Goal: Task Accomplishment & Management: Complete application form

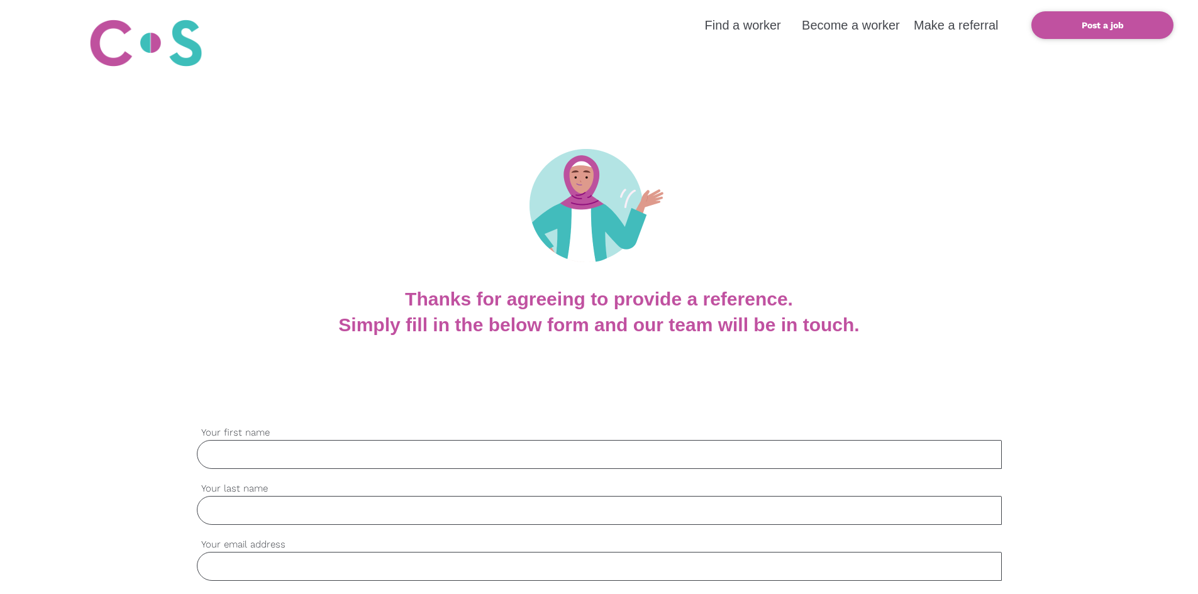
click at [296, 440] on input "Your first name" at bounding box center [599, 454] width 805 height 29
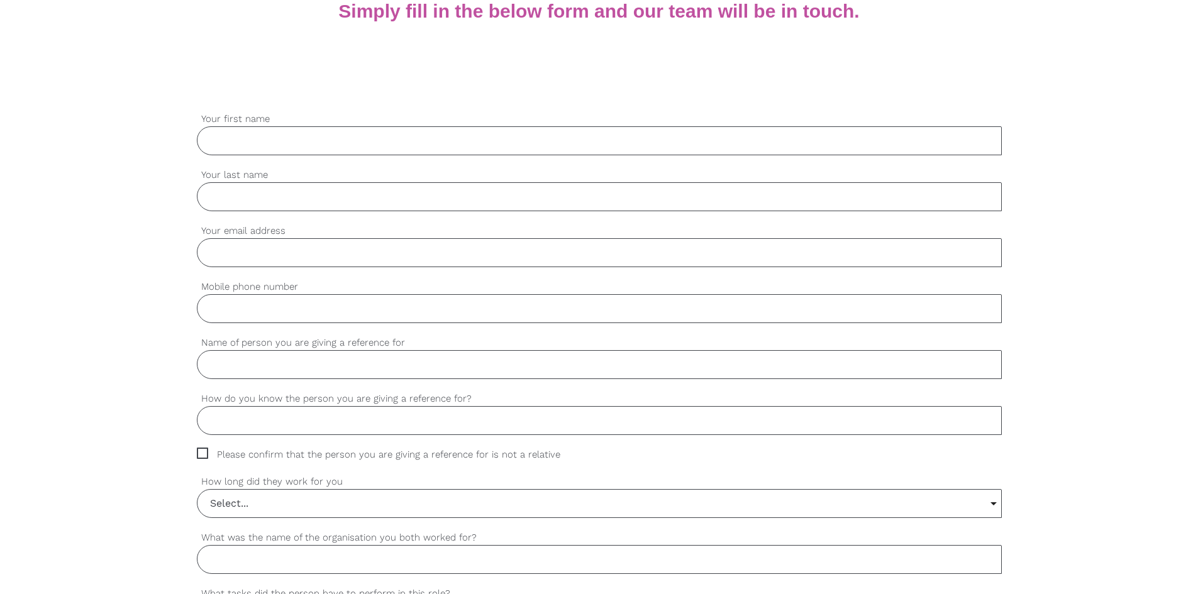
click at [287, 119] on label "Your first name" at bounding box center [599, 119] width 805 height 14
click at [287, 126] on input "Your first name" at bounding box center [599, 140] width 805 height 29
click at [296, 135] on input "Your first name" at bounding box center [599, 140] width 805 height 29
type input "[PERSON_NAME]"
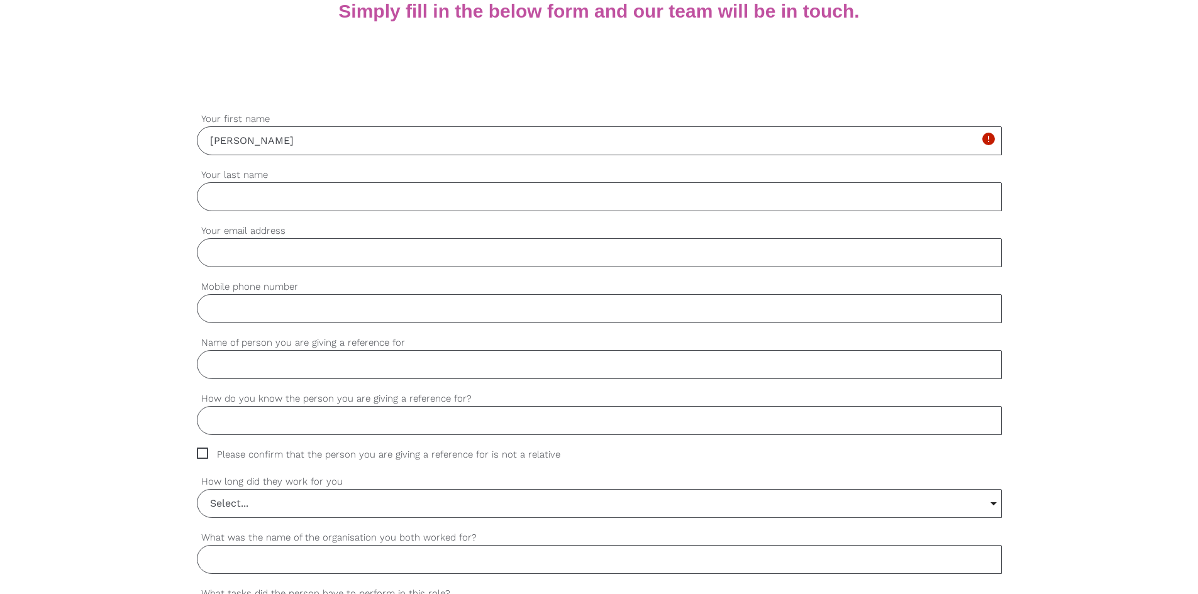
type input "[EMAIL_ADDRESS][DOMAIN_NAME]"
type input "0499635257"
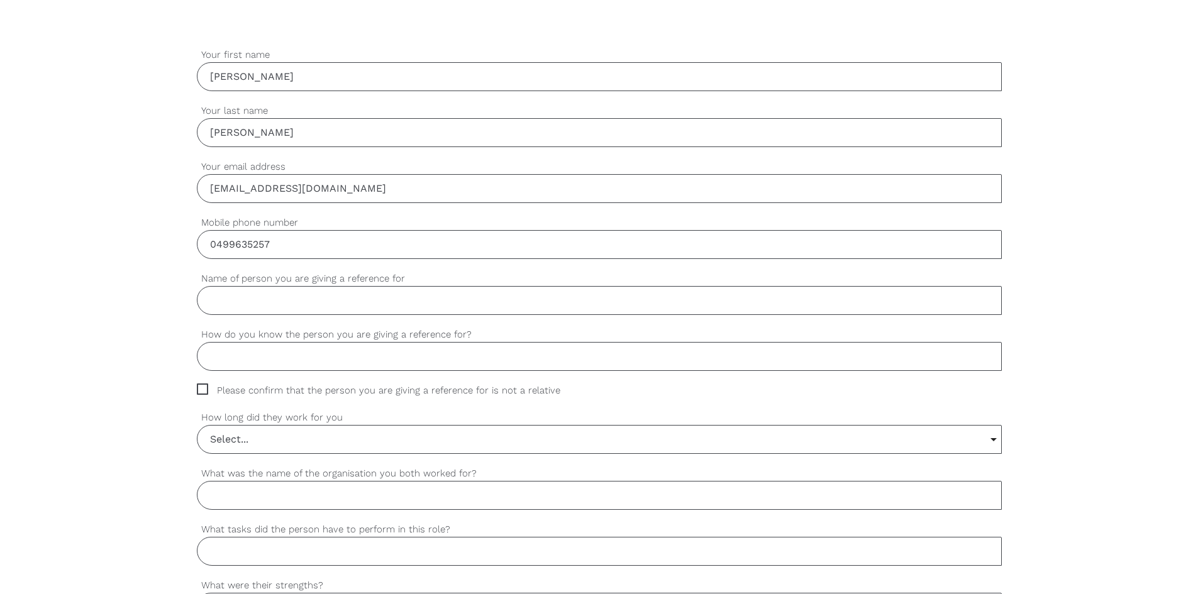
scroll to position [440, 0]
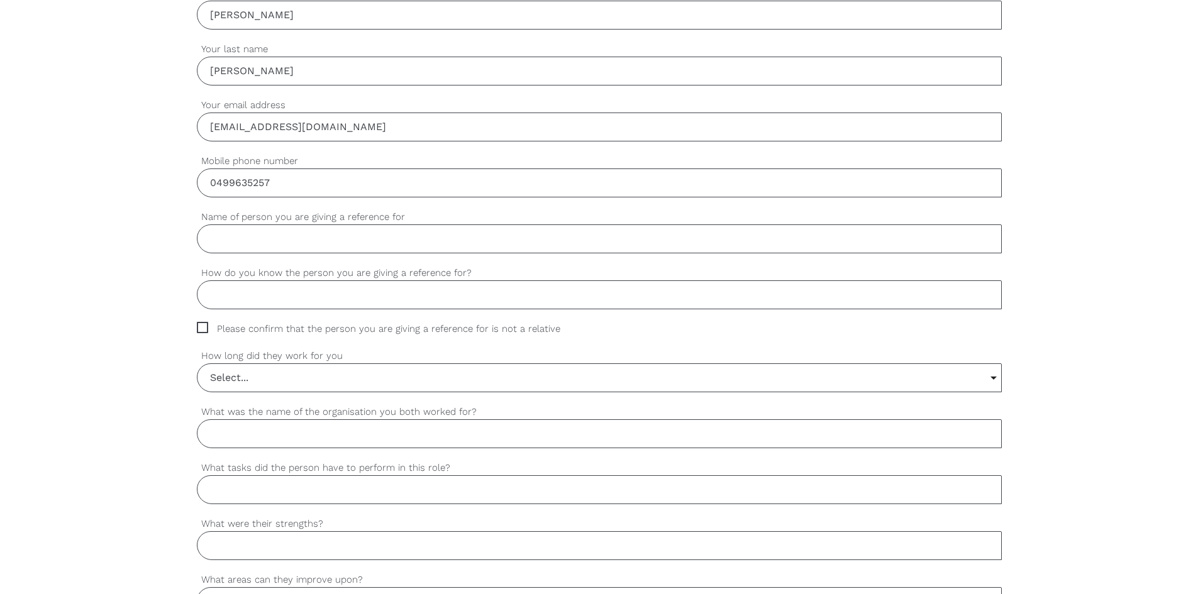
click at [355, 238] on input "Name of person you are giving a reference for" at bounding box center [599, 239] width 805 height 29
type input "Munasriin"
click at [384, 291] on input "How do you know the person you are giving a reference for?" at bounding box center [599, 294] width 805 height 29
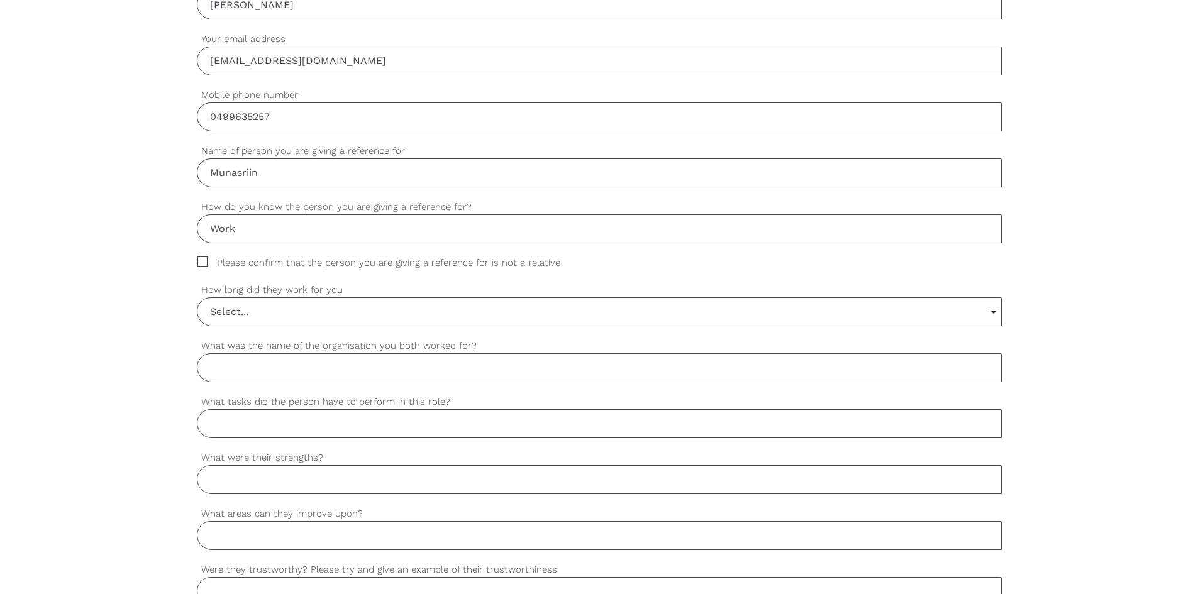
scroll to position [565, 0]
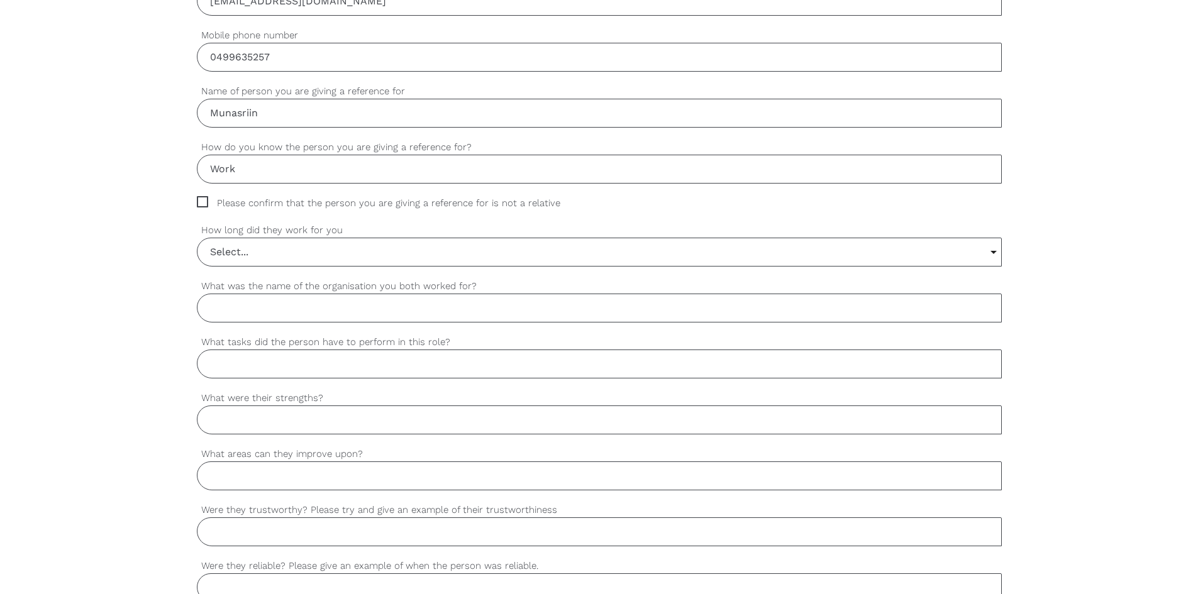
type input "Work"
drag, startPoint x: 204, startPoint y: 199, endPoint x: 235, endPoint y: 226, distance: 41.0
click at [204, 198] on span "Please confirm that the person you are giving a reference for is not a relative" at bounding box center [390, 203] width 387 height 14
click at [204, 198] on input "Please confirm that the person you are giving a reference for is not a relative" at bounding box center [201, 200] width 8 height 8
checkbox input "true"
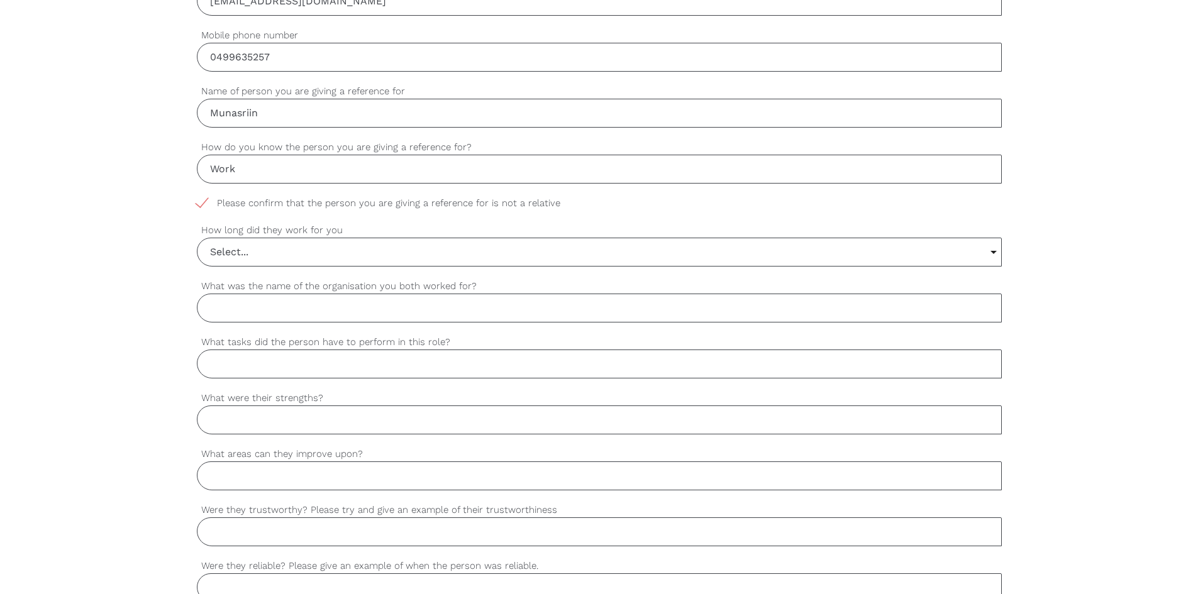
click at [262, 250] on input "Select..." at bounding box center [599, 252] width 804 height 28
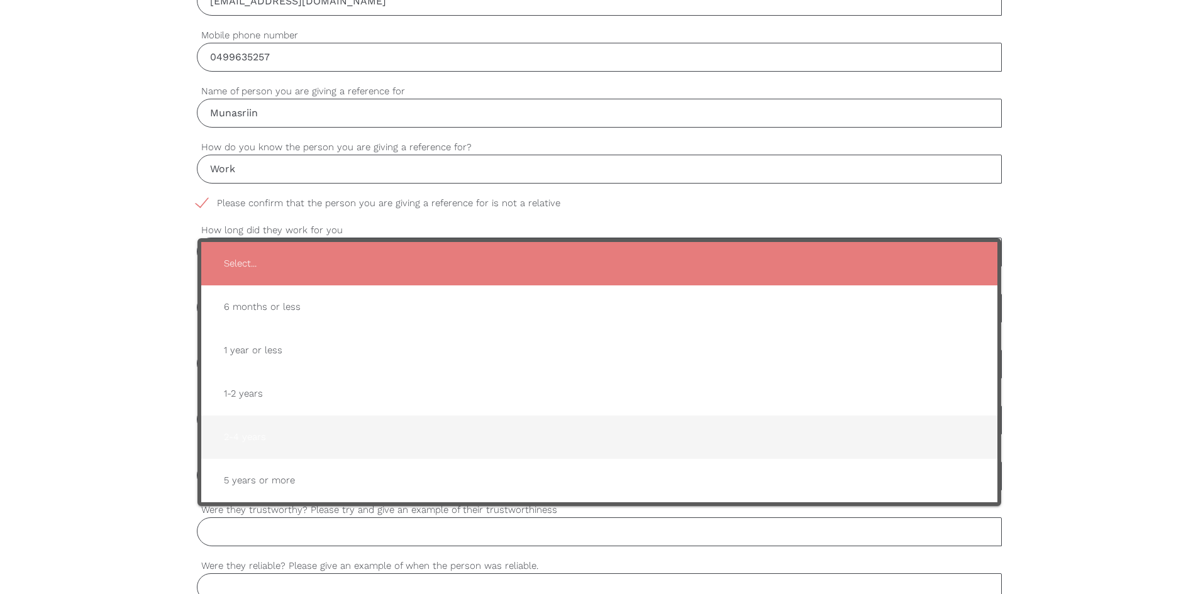
click at [260, 435] on span "2-4 years" at bounding box center [599, 437] width 771 height 31
type input "2-4 years"
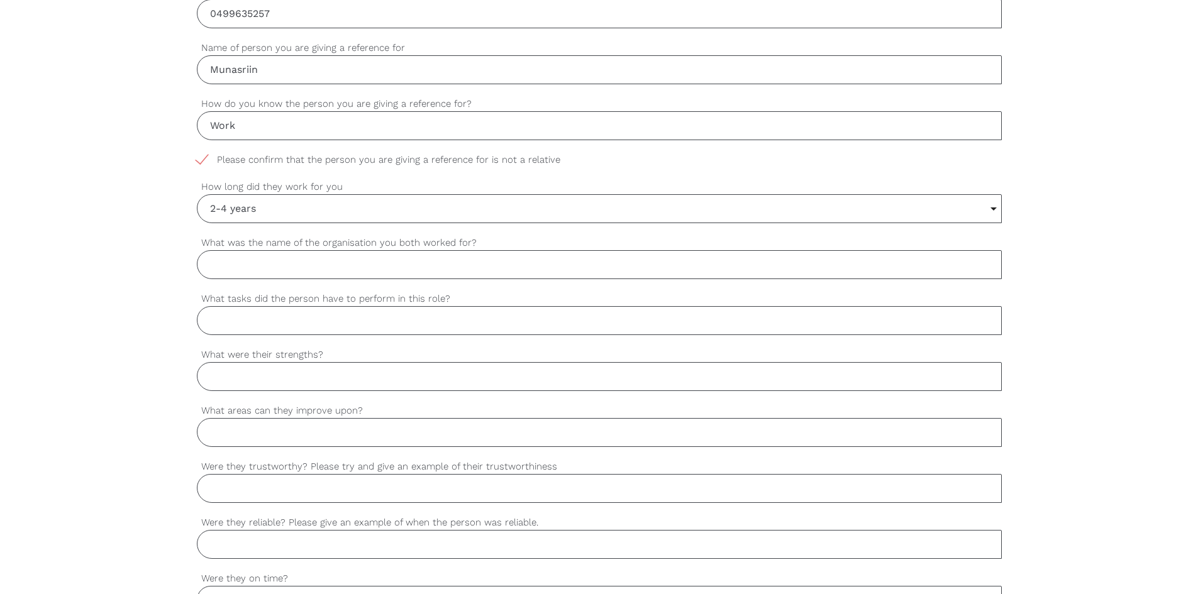
scroll to position [691, 0]
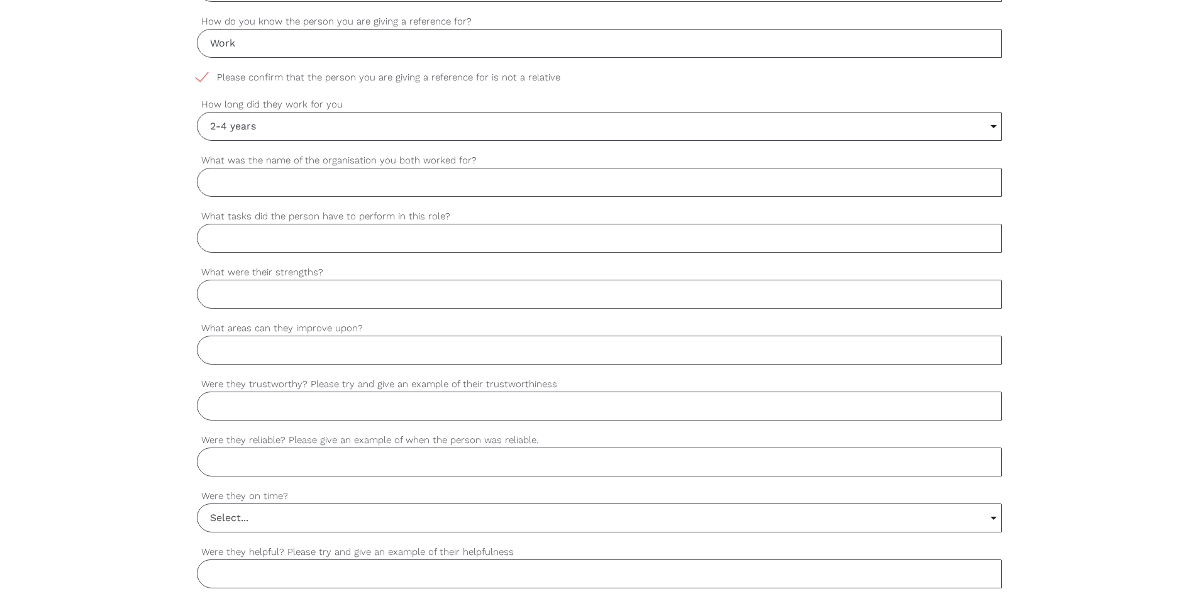
click at [329, 189] on input "What was the name of the organisation you both worked for?" at bounding box center [599, 182] width 805 height 29
type input "Pittwater Seafood"
click at [265, 242] on input "What tasks did the person have to perform in this role?" at bounding box center [599, 238] width 805 height 29
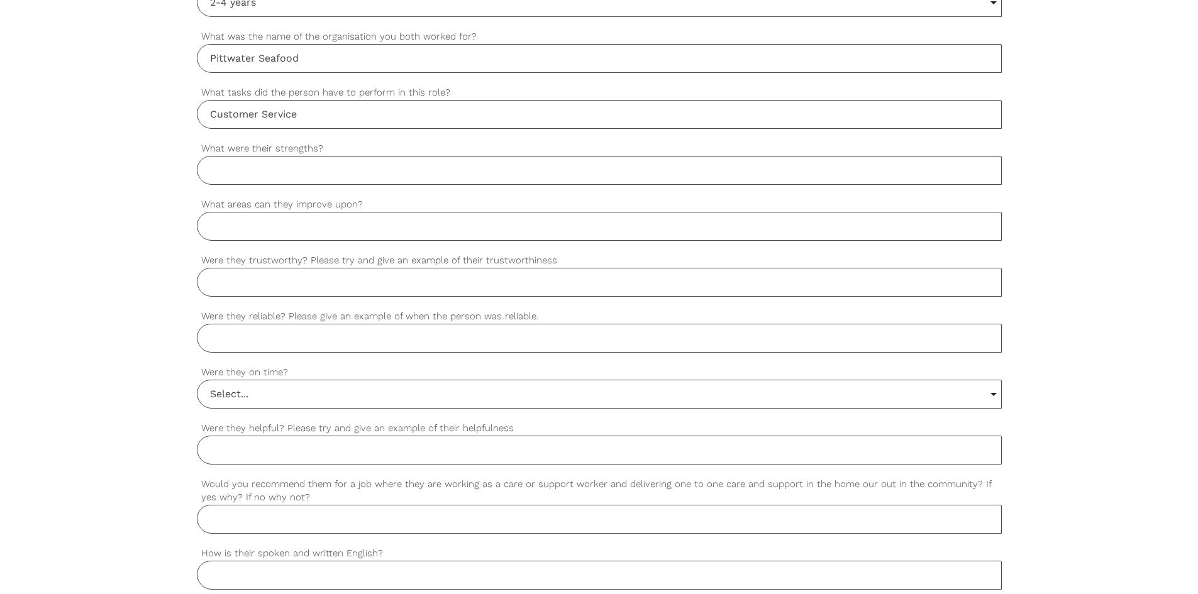
scroll to position [817, 0]
type input "Customer Service"
click at [279, 173] on input "What were their strengths?" at bounding box center [599, 168] width 805 height 29
click at [258, 174] on input "What were their strengths?" at bounding box center [599, 168] width 805 height 29
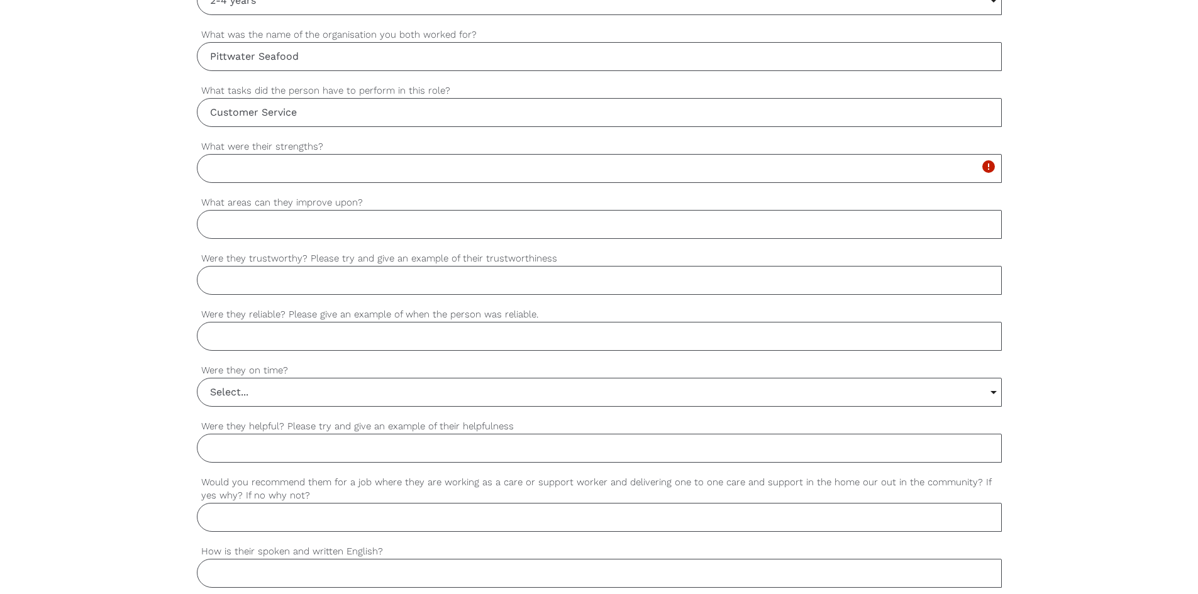
paste input "Empathy and active listening"
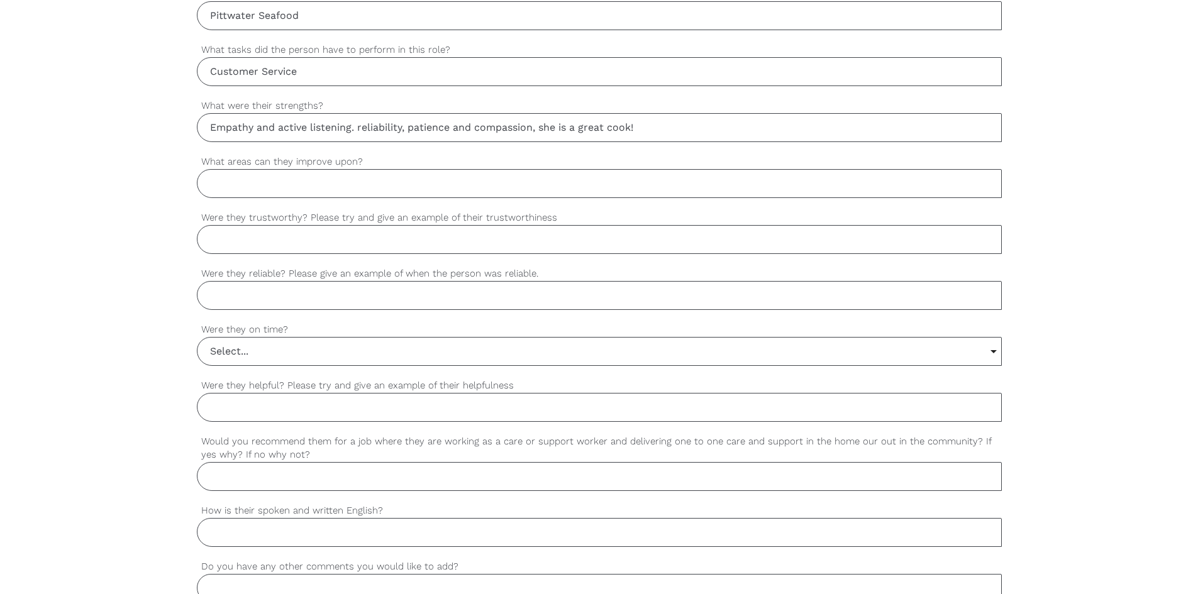
scroll to position [880, 0]
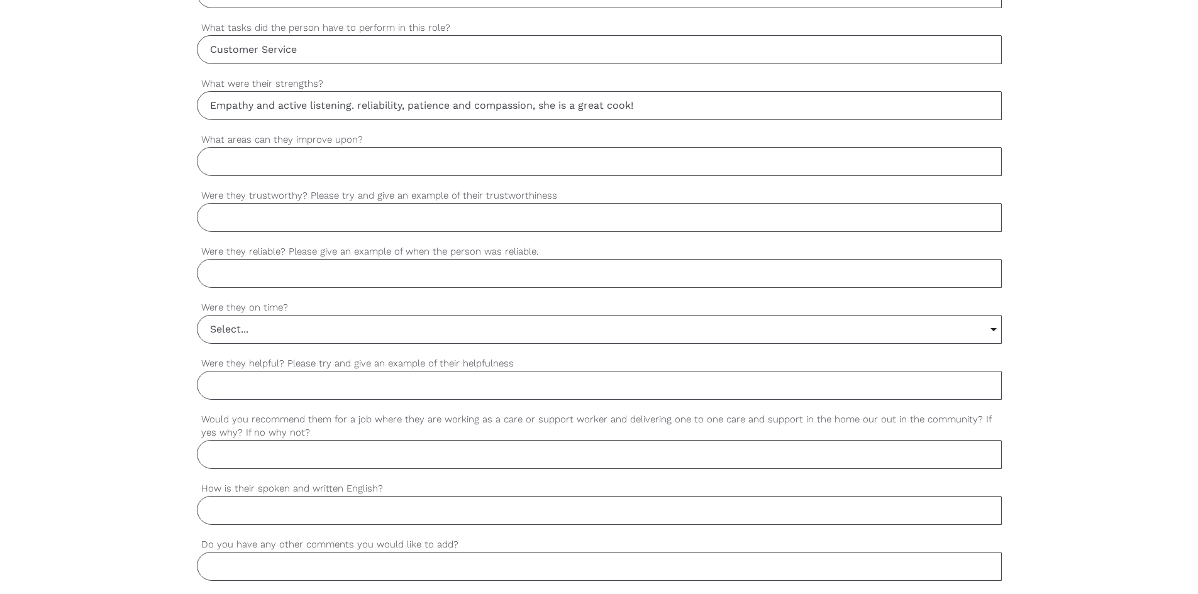
type input "Empathy and active listening. reliability, patience and compassion, she is a gr…"
click at [282, 155] on input "What areas can they improve upon?" at bounding box center [599, 161] width 805 height 29
click at [342, 164] on input "What areas can they improve upon?" at bounding box center [599, 161] width 805 height 29
paste input "Confidence in documentation or reportin"
type input "Confidence in documentation or reporting"
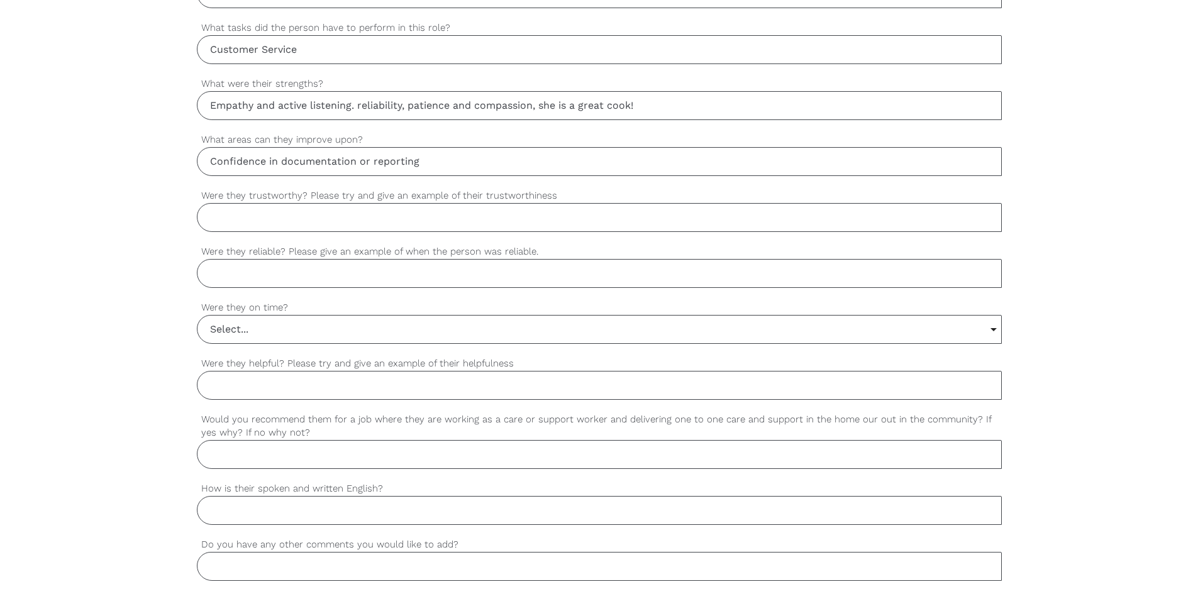
click at [350, 268] on input "Were they reliable? Please give an example of when the person was reliable." at bounding box center [599, 273] width 805 height 29
click at [275, 277] on input "Yes." at bounding box center [599, 273] width 805 height 29
paste input "There was a time when another staff member called in sick at short notice, and …"
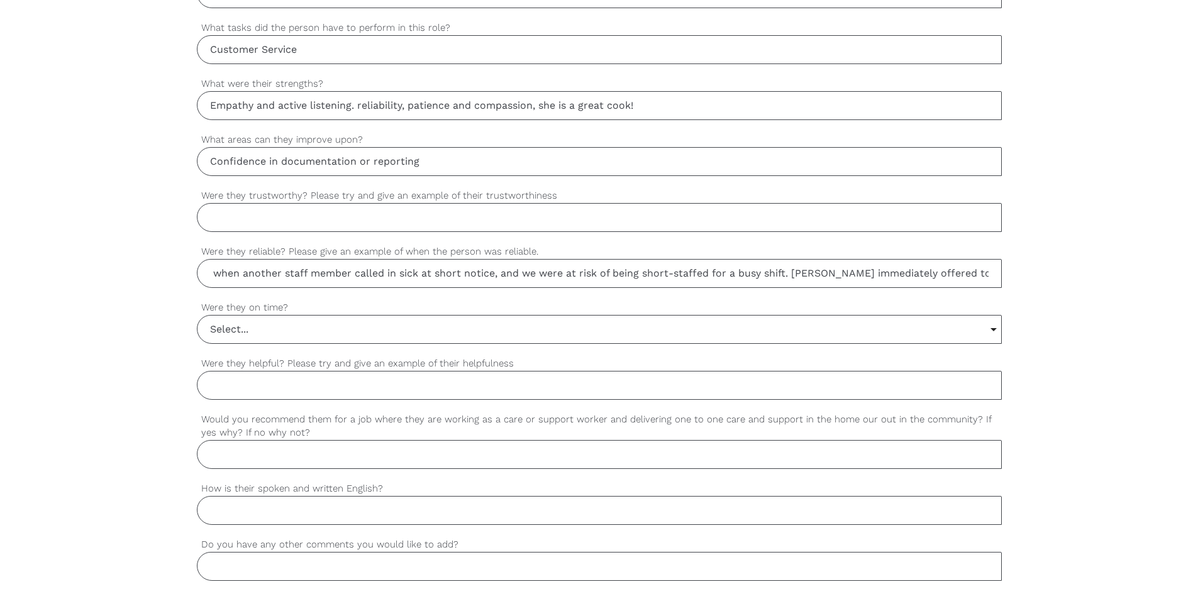
scroll to position [0, 0]
click at [936, 277] on input "Yes. There was a time when another staff member called in sick at short notice,…" at bounding box center [599, 273] width 805 height 29
paste input "handled the extra responsibilities without complaint, maintained a positive att…"
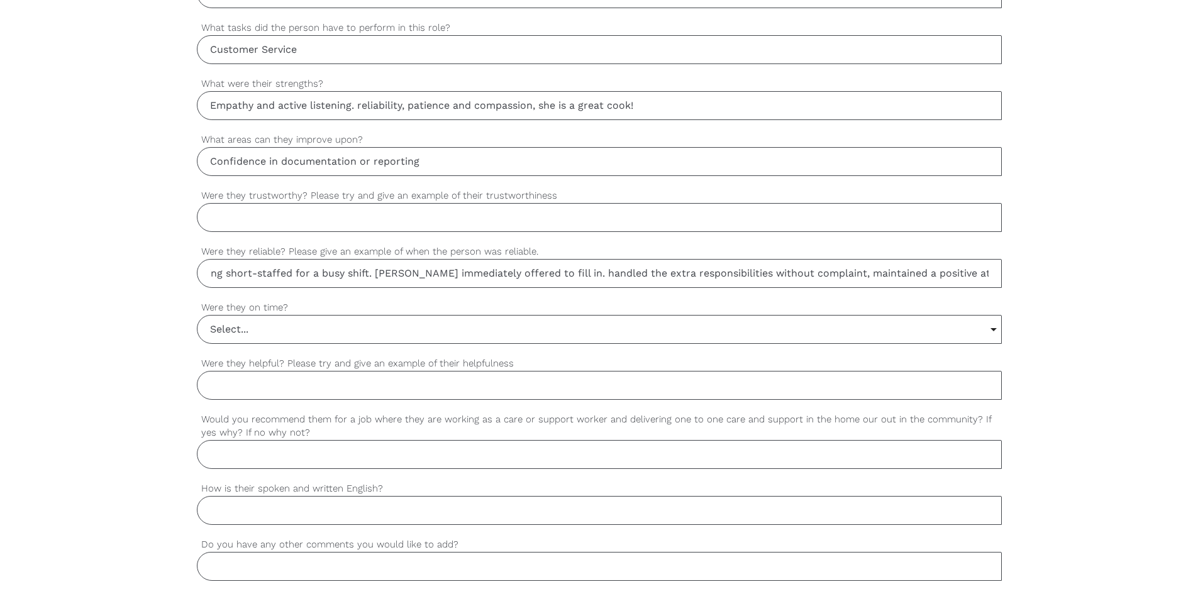
click at [574, 272] on input "Yes. There was a time when another staff member called in sick at short notice,…" at bounding box center [599, 273] width 805 height 29
drag, startPoint x: 902, startPoint y: 274, endPoint x: 965, endPoint y: 260, distance: 64.3
click at [902, 274] on input "Yes. There was a time when another staff member called in sick at short notice,…" at bounding box center [599, 273] width 805 height 29
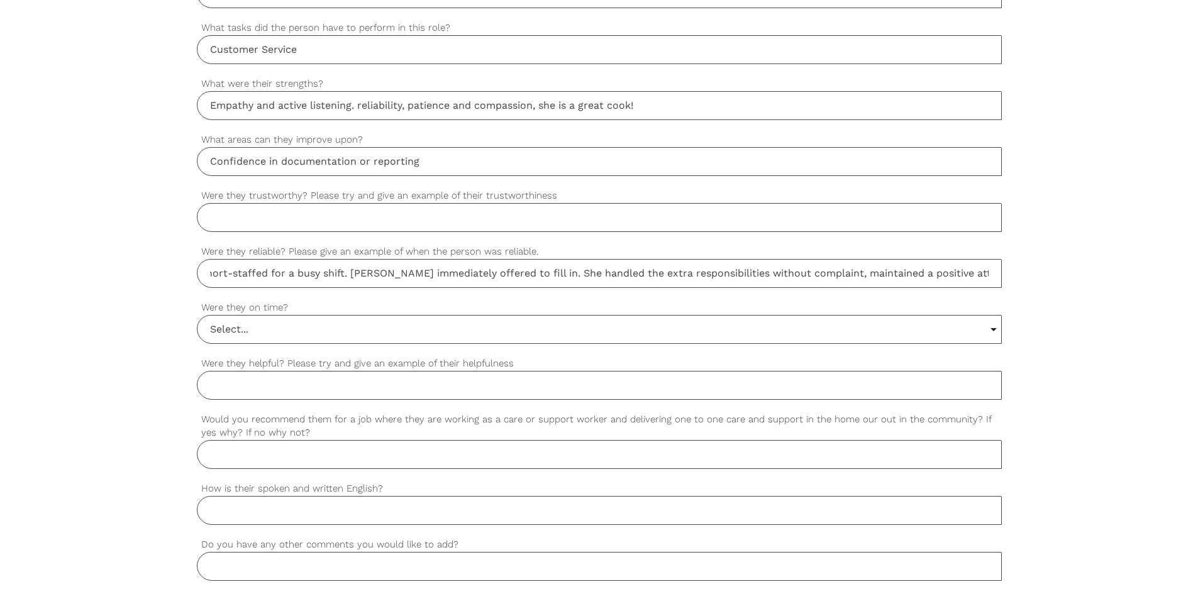
type input "Yes. There was a time when another staff member called in sick at short notice,…"
drag, startPoint x: 534, startPoint y: 200, endPoint x: 340, endPoint y: 192, distance: 194.5
click at [340, 192] on label "Were they trustworthy? Please try and give an example of their trustworthiness" at bounding box center [599, 196] width 805 height 14
copy label "try and give an example of their trustworthiness"
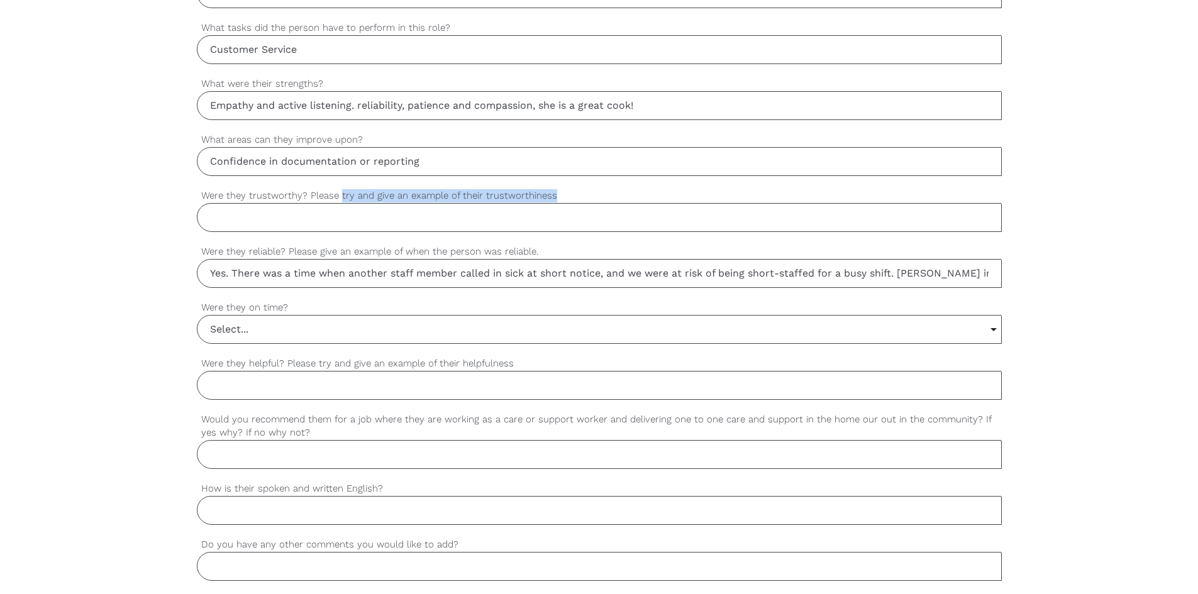
click at [295, 218] on input "Were they trustworthy? Please try and give an example of their trustworthiness" at bounding box center [599, 217] width 805 height 29
paste input "Yes, she is absolutely trustworthy. She consistently follows procedures, respec…"
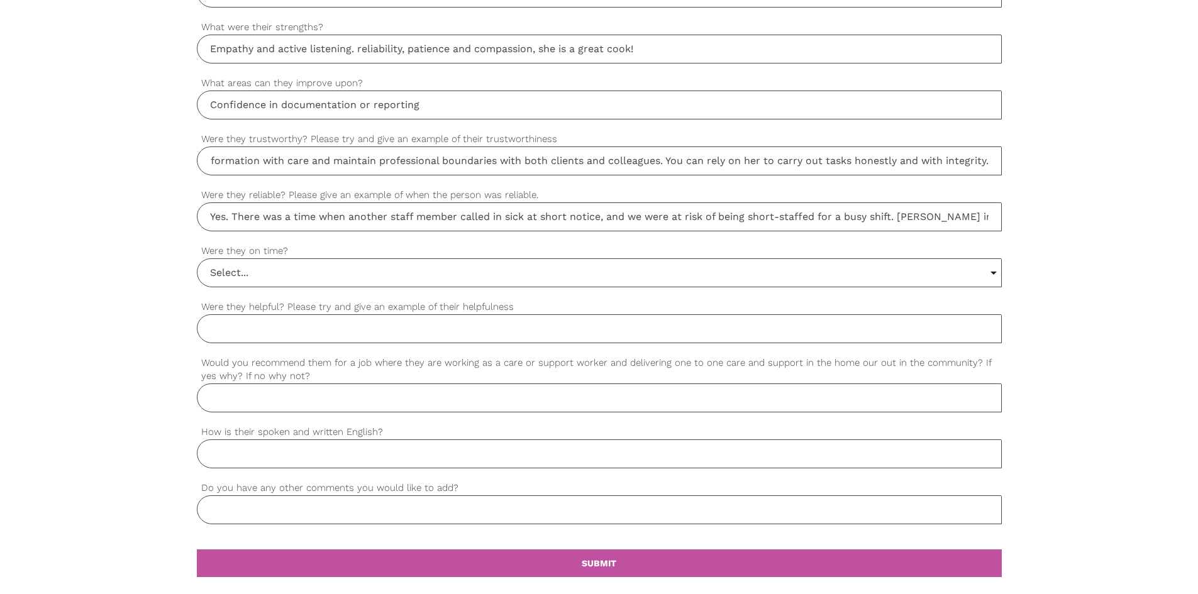
scroll to position [1006, 0]
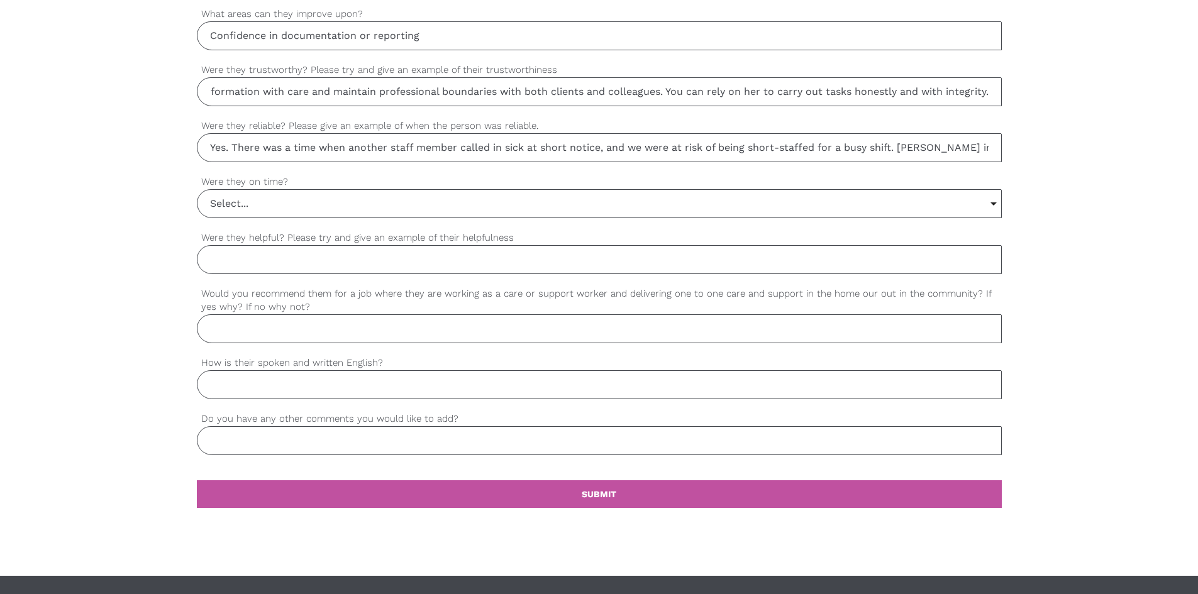
type input "Yes. Yes, she is absolutely trustworthy. She consistently follows procedures, r…"
click at [297, 201] on input "Select..." at bounding box center [599, 204] width 804 height 28
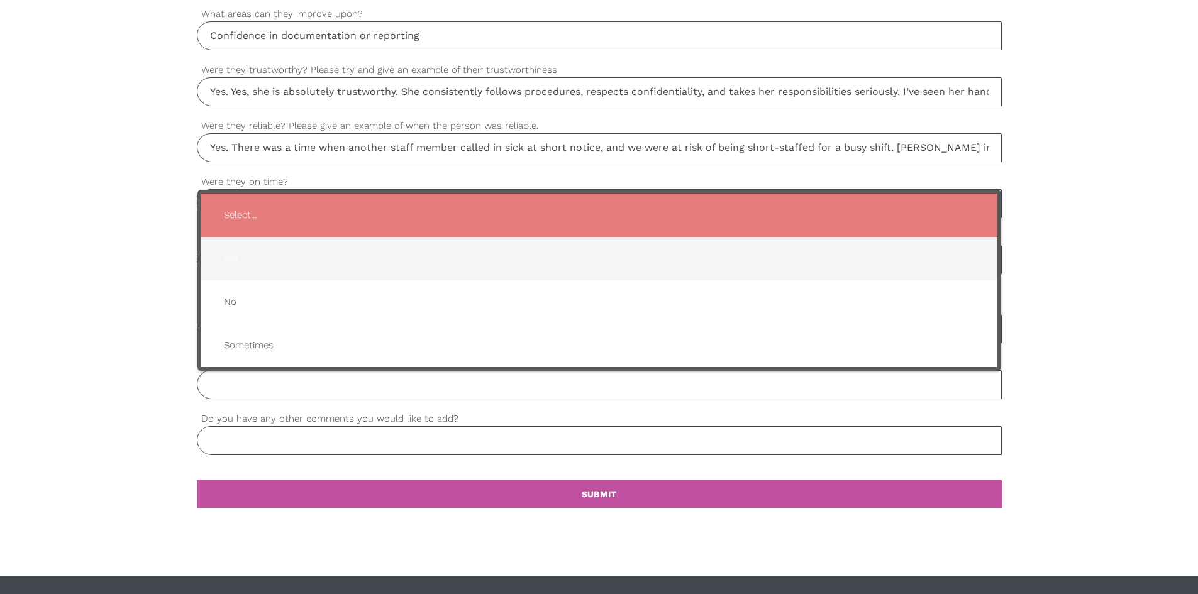
click at [294, 257] on span "Yes" at bounding box center [599, 258] width 771 height 31
type input "Yes"
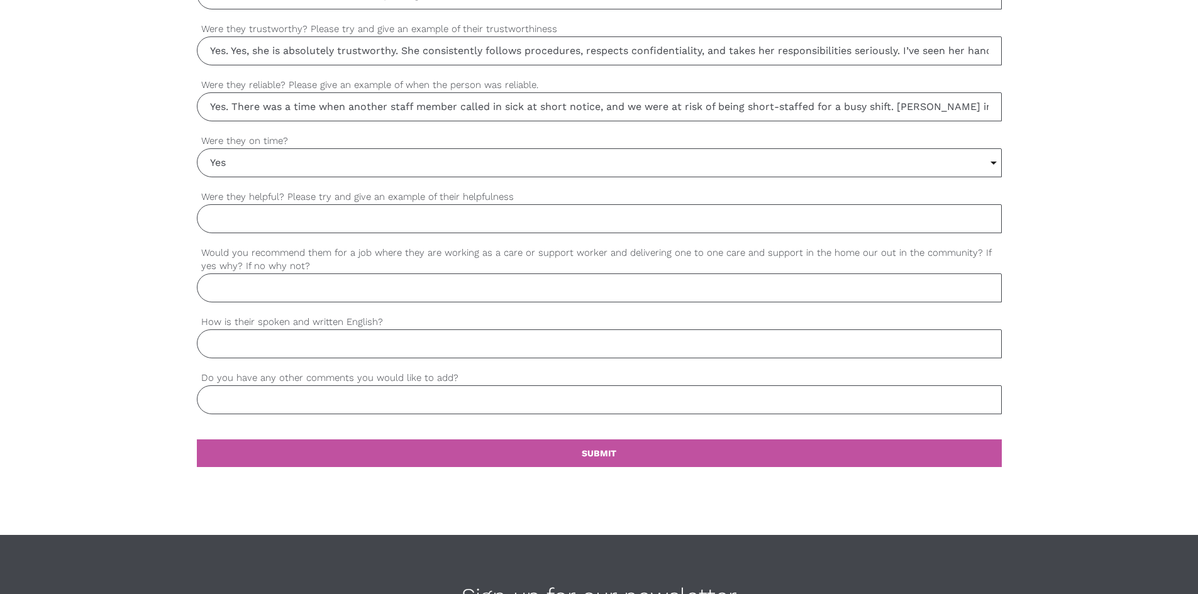
scroll to position [1069, 0]
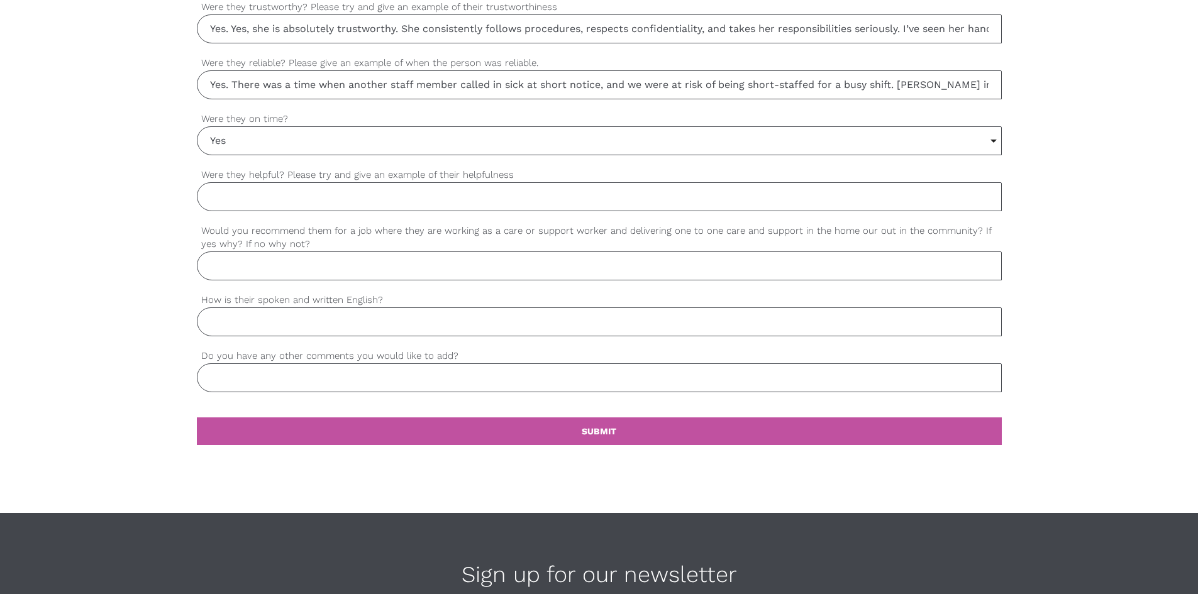
drag, startPoint x: 199, startPoint y: 167, endPoint x: 444, endPoint y: 181, distance: 245.7
click at [509, 174] on label "Were they helpful? Please try and give an example of their helpfulness" at bounding box center [599, 175] width 805 height 14
click at [509, 182] on input "Were they helpful? Please try and give an example of their helpfulness" at bounding box center [599, 196] width 805 height 29
drag, startPoint x: 514, startPoint y: 173, endPoint x: 190, endPoint y: 179, distance: 324.6
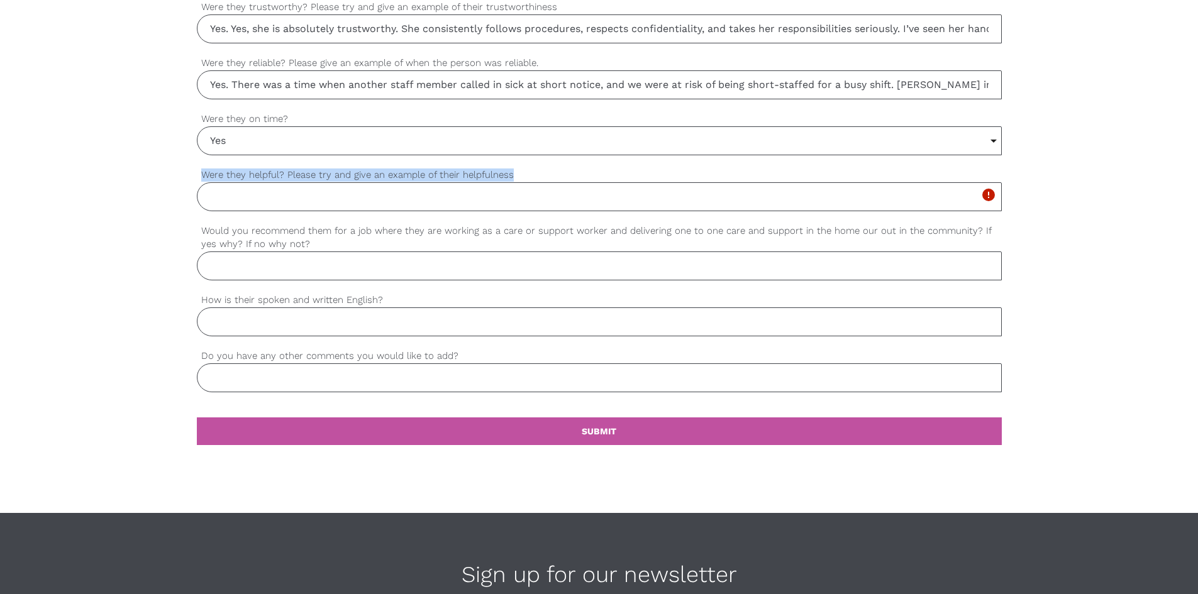
copy label "Were they helpful? Please try and give an example of their helpfulness"
click at [294, 204] on input "Were they helpful? Please try and give an example of their helpfulness" at bounding box center [599, 196] width 805 height 29
paste input "Yes, they were very helpful and always willing to assist others, both clients a…"
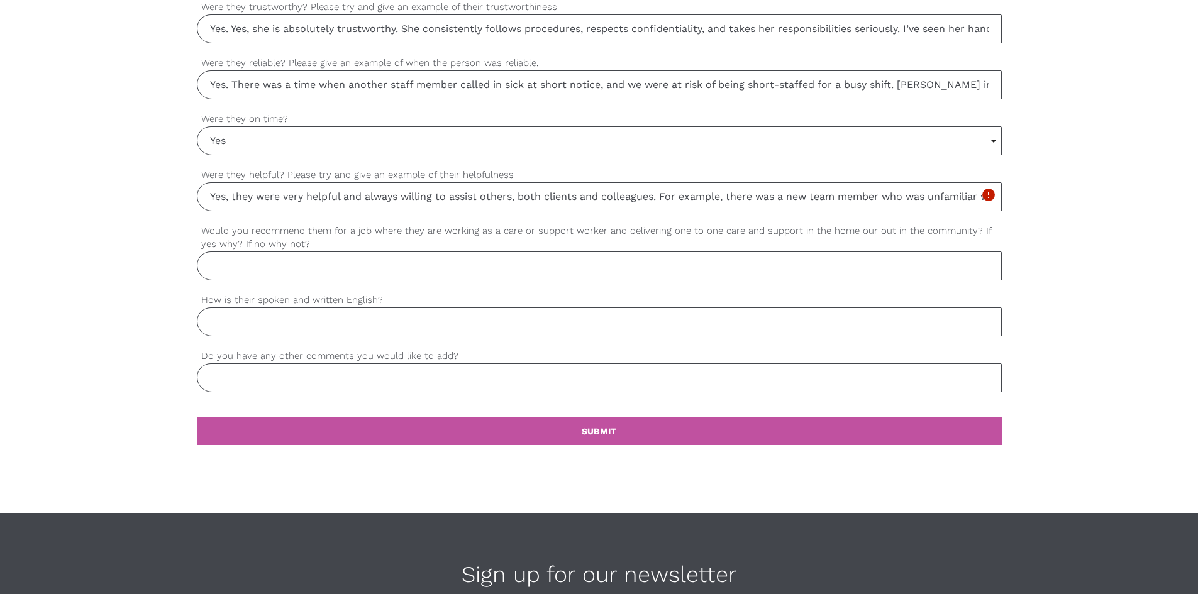
scroll to position [0, 1250]
click at [237, 264] on input "Would you recommend them for a job where they are working as a care or support …" at bounding box center [599, 266] width 805 height 29
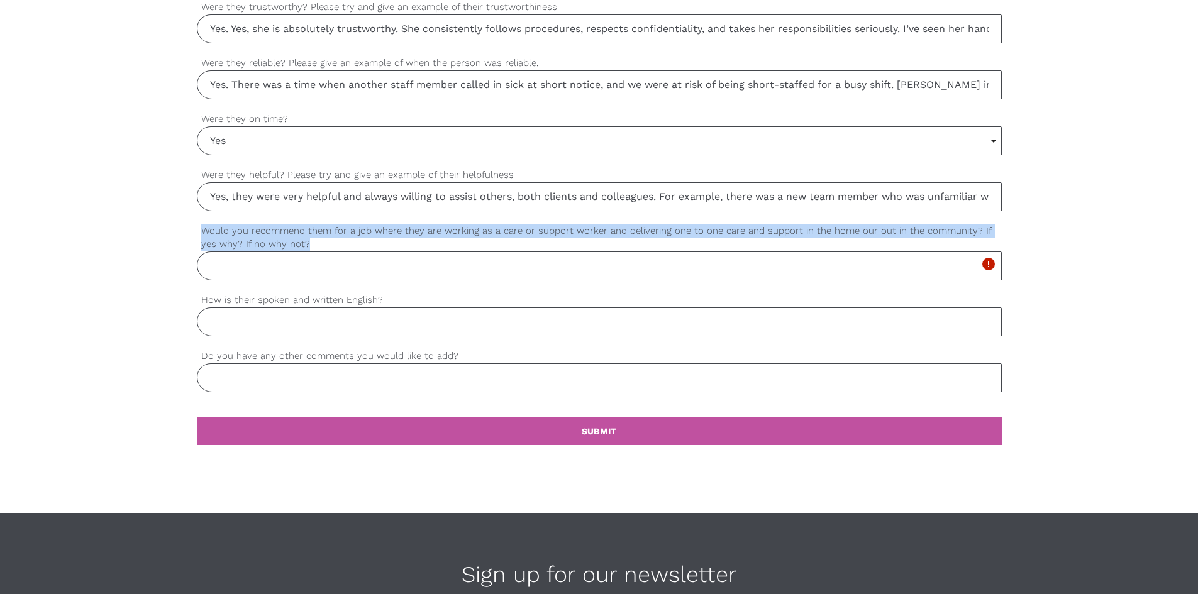
drag, startPoint x: 200, startPoint y: 228, endPoint x: 291, endPoint y: 245, distance: 92.0
click at [291, 245] on label "Would you recommend them for a job where they are working as a care or support …" at bounding box center [599, 238] width 805 height 28
copy label "Would you recommend them for a job where they are working as a care or support …"
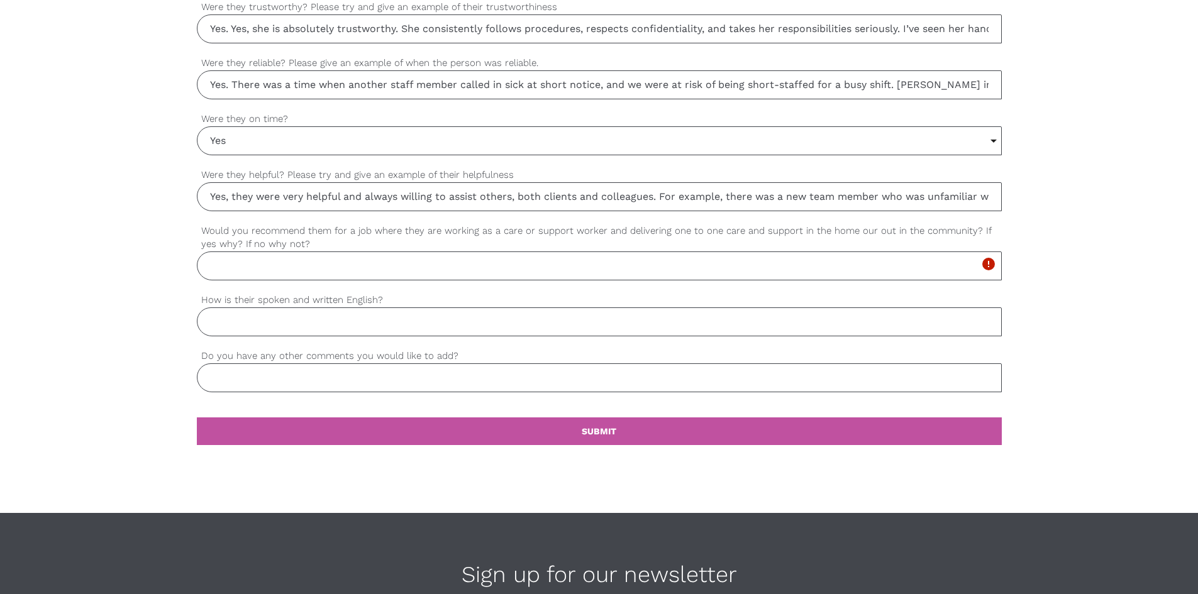
click at [246, 198] on input "Yes, they were very helpful and always willing to assist others, both clients a…" at bounding box center [599, 196] width 805 height 29
click at [270, 196] on input "Yes, they were very helpful and always willing to assist others, both clients a…" at bounding box center [599, 196] width 805 height 29
click at [230, 198] on input "Yes, they were very helpful and always willing to assist others, both clients a…" at bounding box center [599, 196] width 805 height 29
drag, startPoint x: 279, startPoint y: 196, endPoint x: 232, endPoint y: 193, distance: 47.2
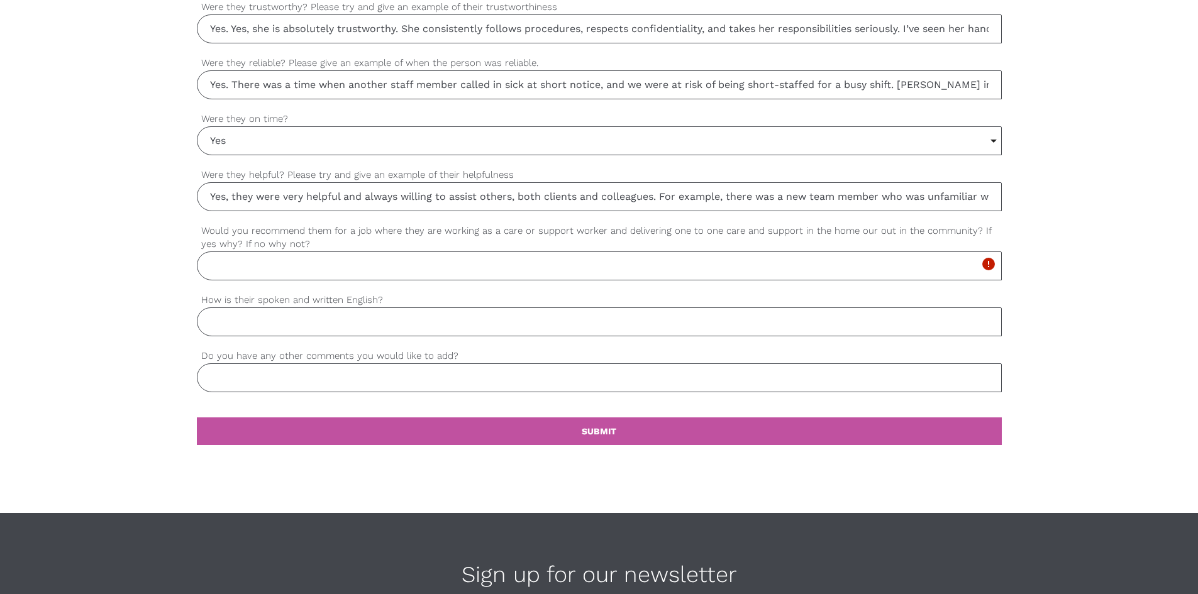
click at [232, 193] on input "Yes, they were very helpful and always willing to assist others, both clients a…" at bounding box center [599, 196] width 805 height 29
type input "Yes, she was very helpful and always willing to assist others, both clients and…"
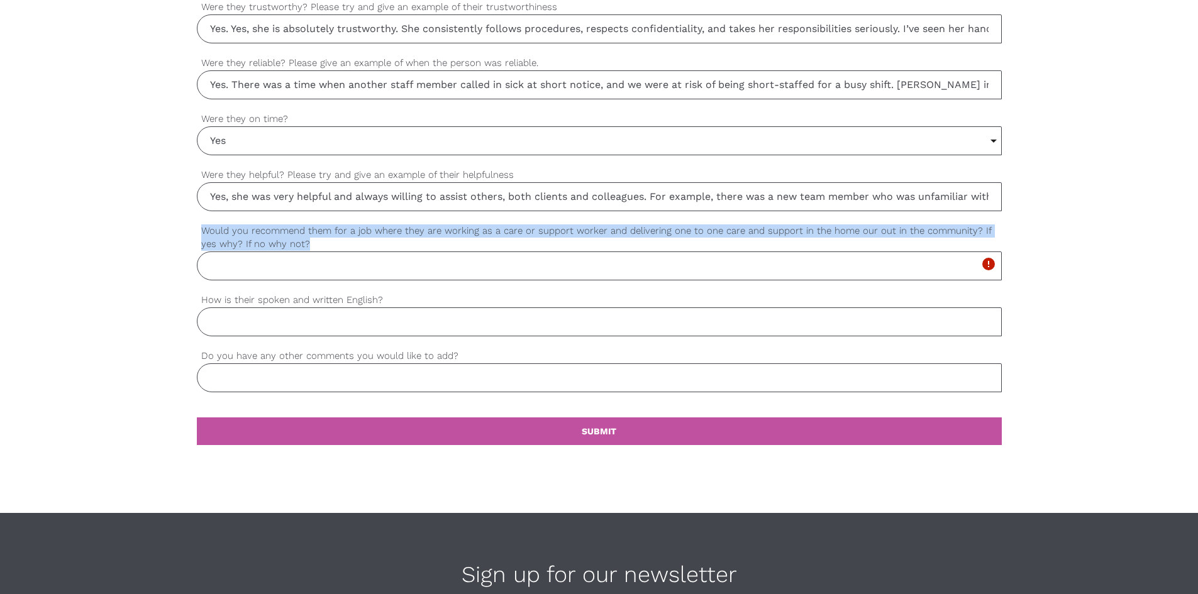
drag, startPoint x: 204, startPoint y: 230, endPoint x: 299, endPoint y: 249, distance: 96.9
click at [299, 249] on label "Would you recommend them for a job where they are working as a care or support …" at bounding box center [599, 238] width 805 height 28
copy label "Would you recommend them for a job where they are working as a care or support …"
click at [756, 232] on label "Would you recommend them for a job where they are working as a care or support …" at bounding box center [599, 238] width 805 height 28
click at [756, 252] on input "Would you recommend them for a job where they are working as a care or support …" at bounding box center [599, 266] width 805 height 29
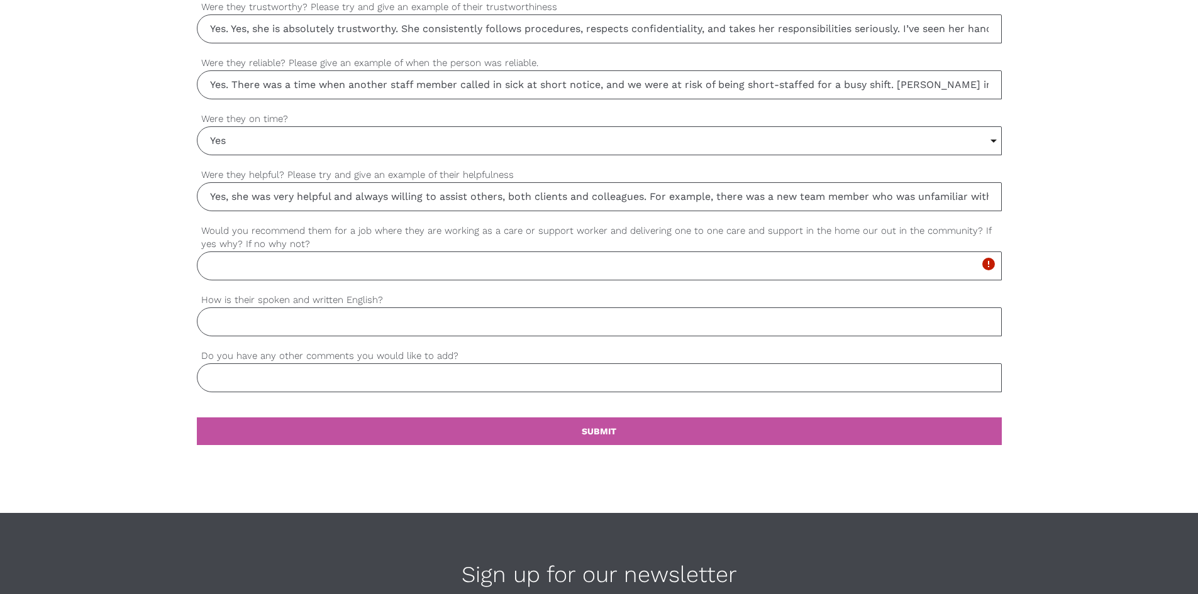
click at [327, 267] on input "Would you recommend them for a job where they are working as a care or support …" at bounding box center [599, 266] width 805 height 29
paste input "Yes, I would highly recommend her for a role as a care or support worker provid…"
type input "Yes, I would highly recommend her for a role as a care or support worker provid…"
click at [325, 330] on input "How is their spoken and written English?" at bounding box center [599, 322] width 805 height 29
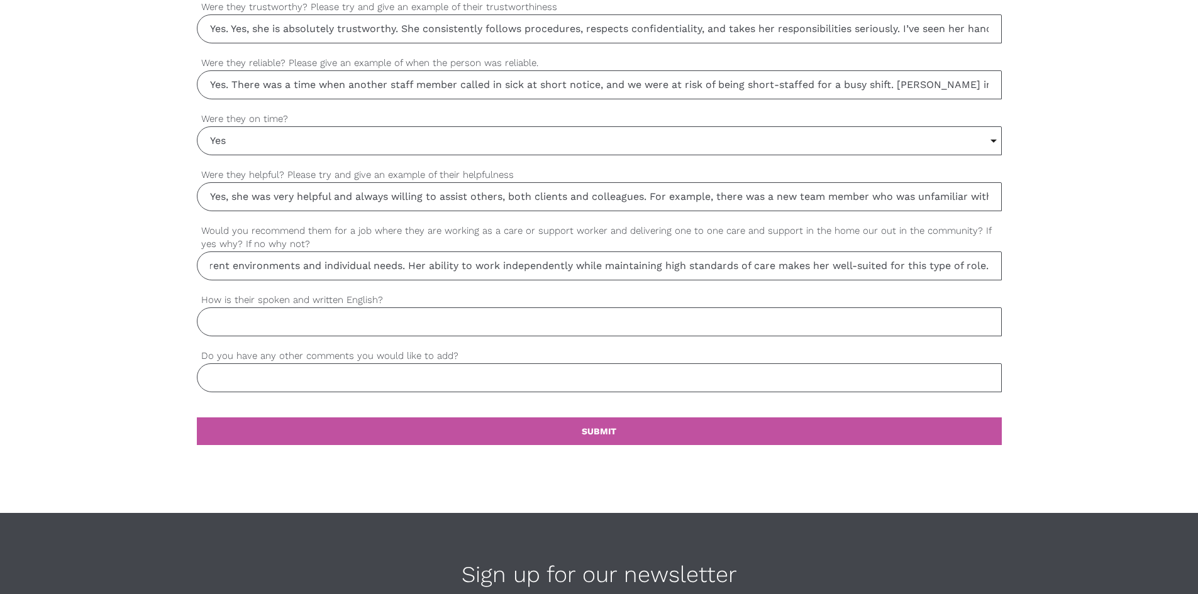
scroll to position [0, 0]
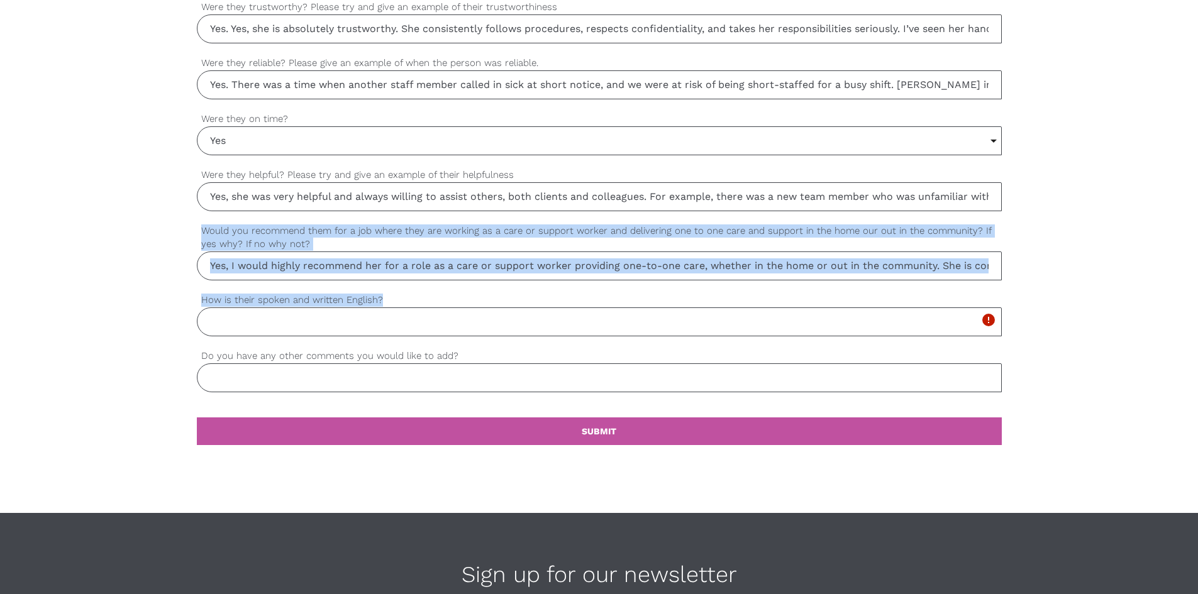
drag, startPoint x: 386, startPoint y: 300, endPoint x: 194, endPoint y: 292, distance: 192.6
click at [365, 297] on label "How is their spoken and written English?" at bounding box center [599, 300] width 805 height 14
click at [365, 308] on input "How is their spoken and written English?" at bounding box center [599, 322] width 805 height 29
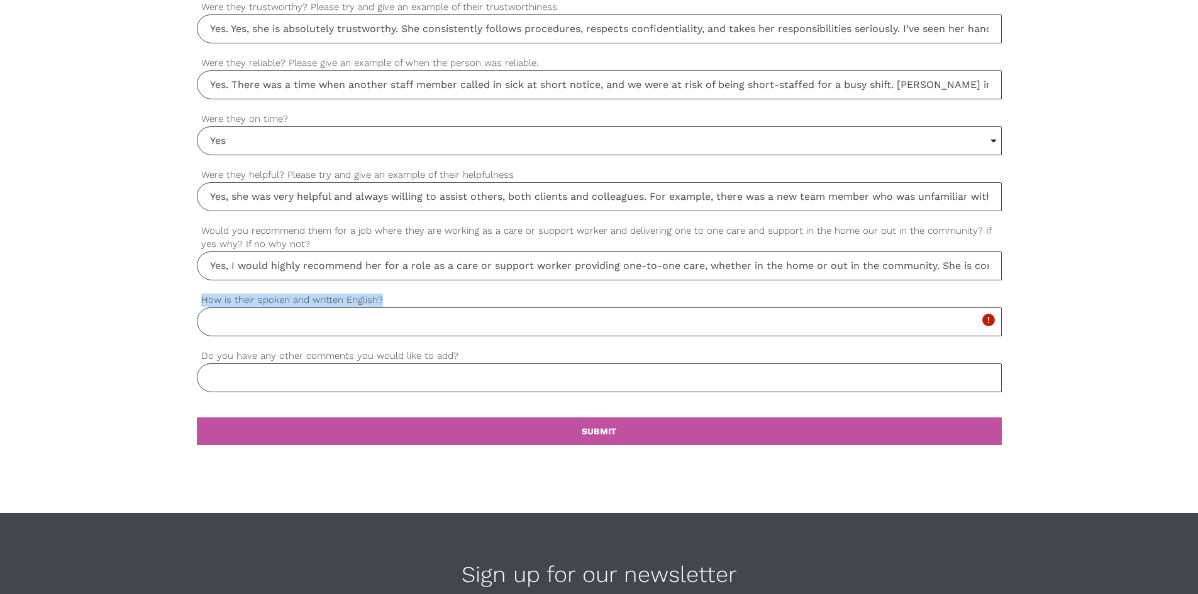
drag, startPoint x: 364, startPoint y: 296, endPoint x: 203, endPoint y: 293, distance: 161.7
click at [203, 293] on label "How is their spoken and written English?" at bounding box center [599, 300] width 805 height 14
copy label "How is their spoken and written English?"
click at [262, 319] on input "How is their spoken and written English?" at bounding box center [599, 322] width 805 height 29
paste input "Her spoken and written English are good, especially considering it is her secon…"
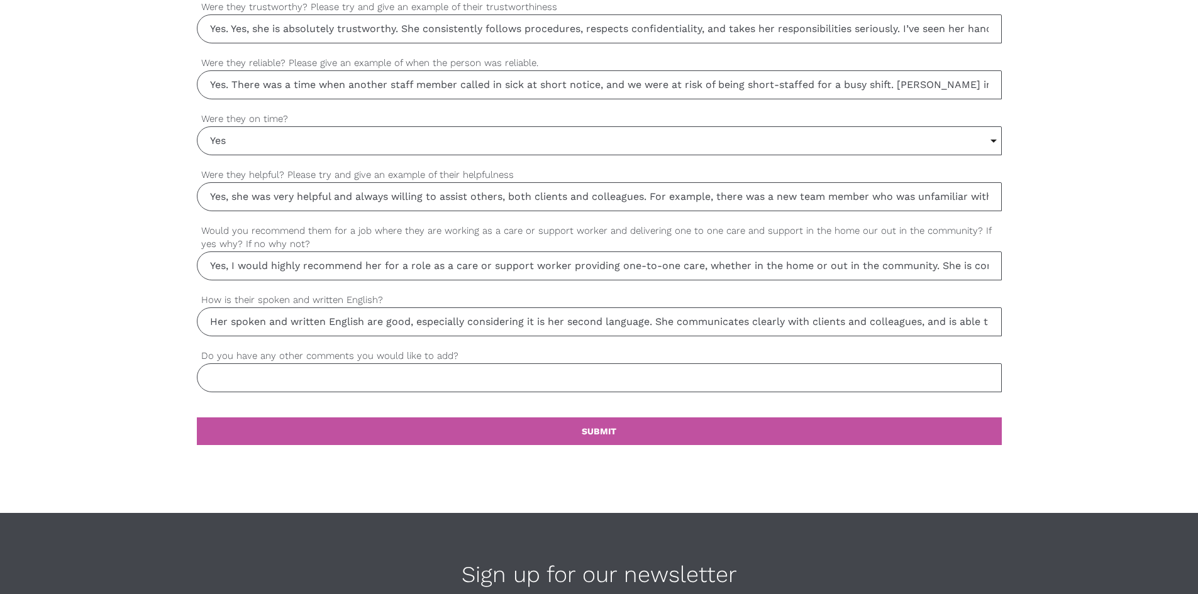
scroll to position [0, 405]
type input "Her spoken and written English are good, especially considering it is her secon…"
click at [229, 374] on input "Do you have any other comments you would like to add?" at bounding box center [599, 378] width 805 height 29
drag, startPoint x: 199, startPoint y: 357, endPoint x: 460, endPoint y: 357, distance: 261.0
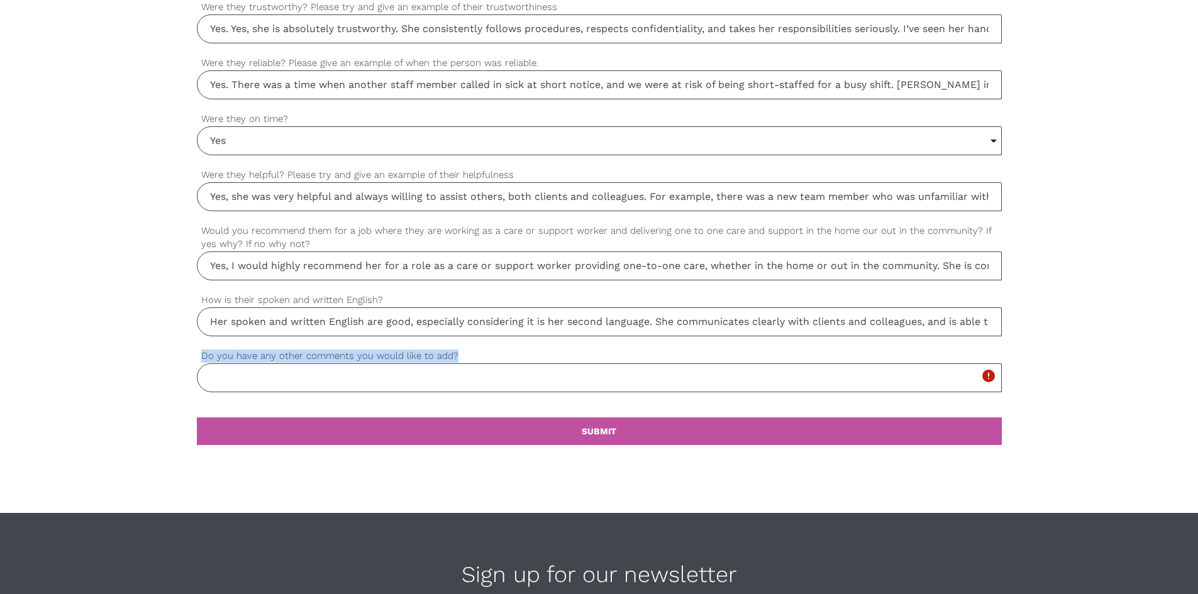
click at [460, 357] on label "Do you have any other comments you would like to add?" at bounding box center [599, 356] width 805 height 14
copy label "Do you have any other comments you would like to add?"
click at [254, 379] on input "Do you have any other comments you would like to add?" at bounding box center [599, 378] width 805 height 29
paste input "I would just like to add that she consistently demonstrates a strong work ethic…"
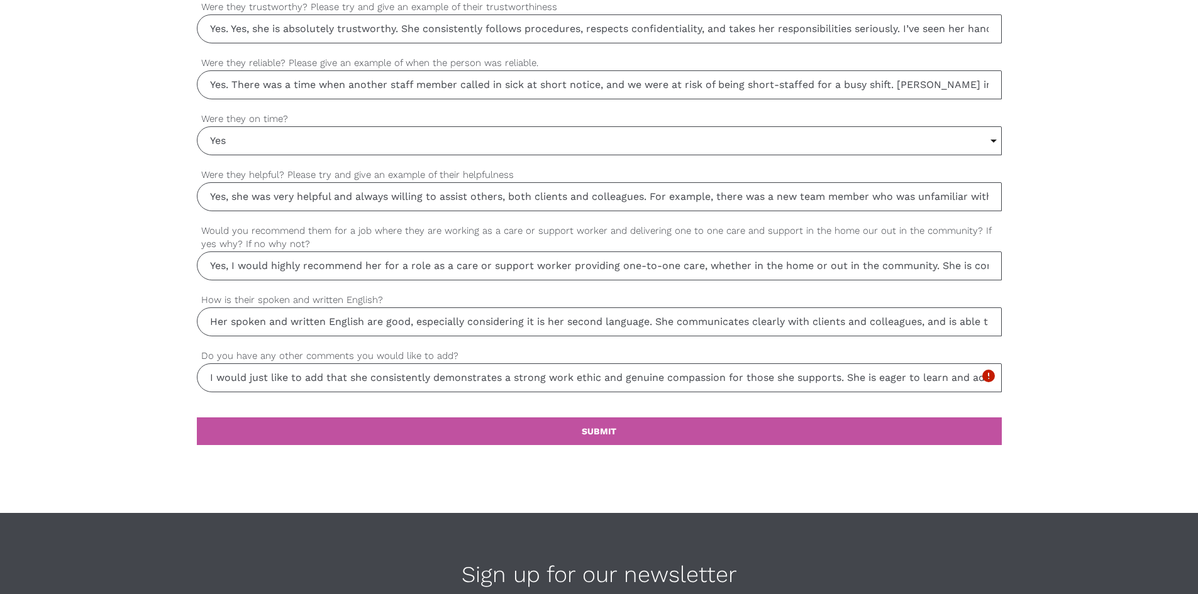
scroll to position [0, 769]
type input "I would just like to add that she consistently demonstrates a strong work ethic…"
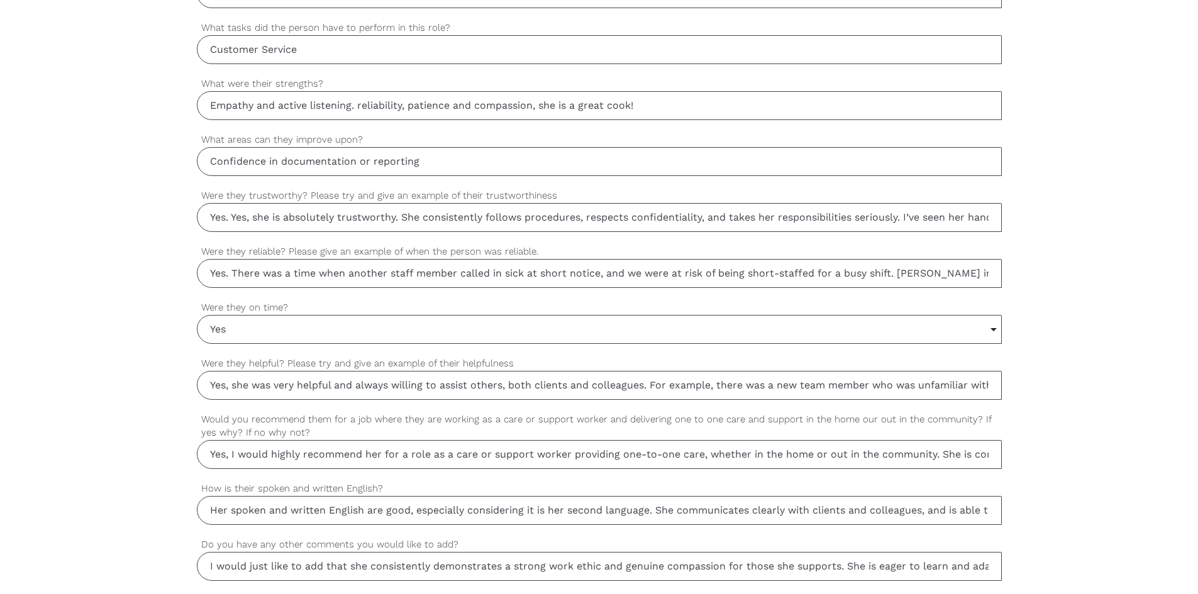
scroll to position [943, 0]
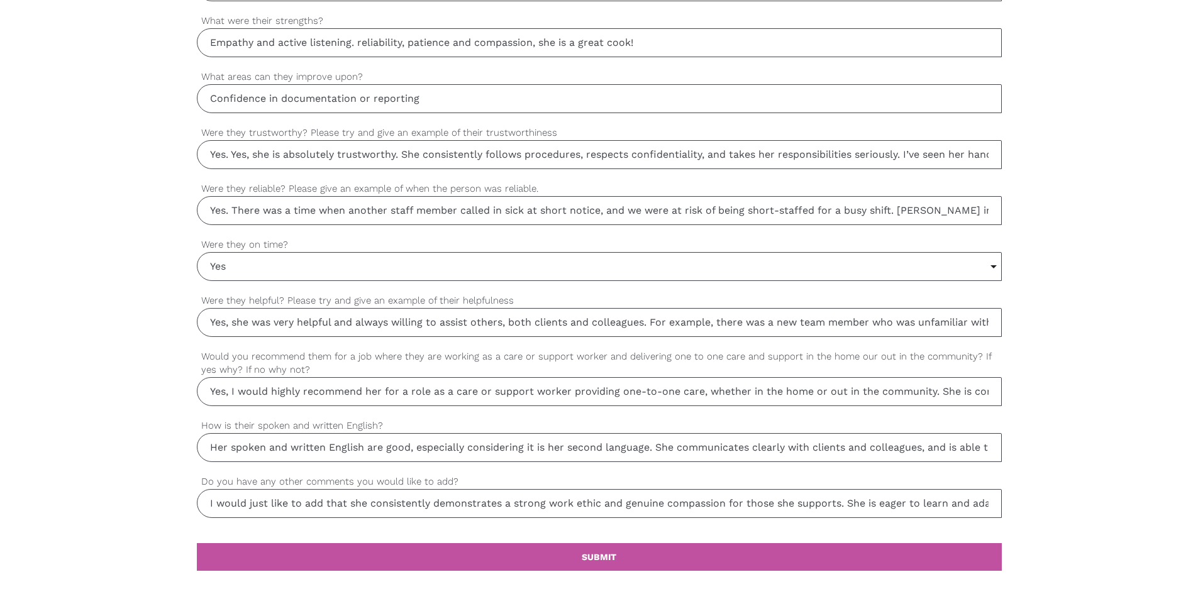
click at [231, 154] on input "Yes. Yes, she is absolutely trustworthy. She consistently follows procedures, r…" at bounding box center [599, 154] width 805 height 29
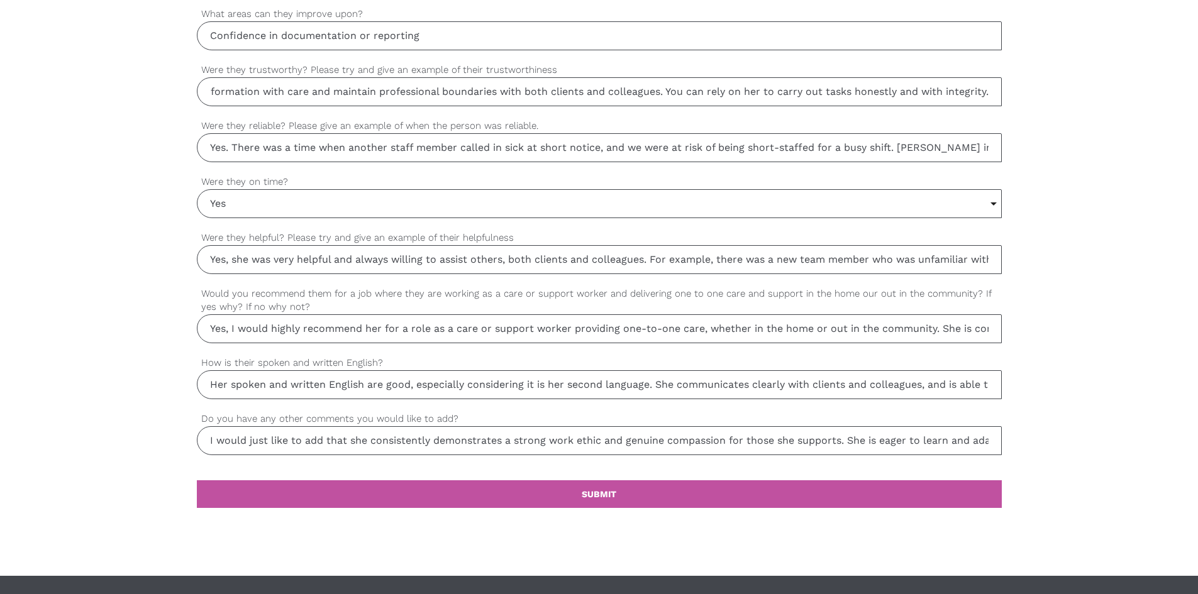
scroll to position [1069, 0]
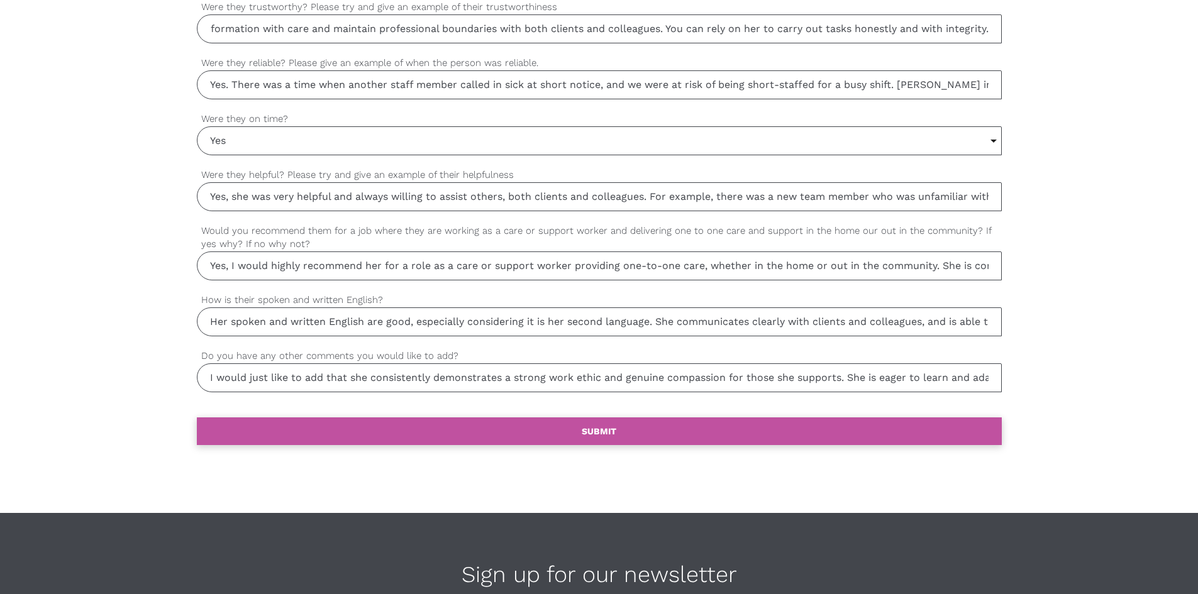
type input "Yes, she is absolutely trustworthy. She consistently follows procedures, respec…"
click at [631, 429] on link "settings SUBMIT" at bounding box center [599, 432] width 805 height 28
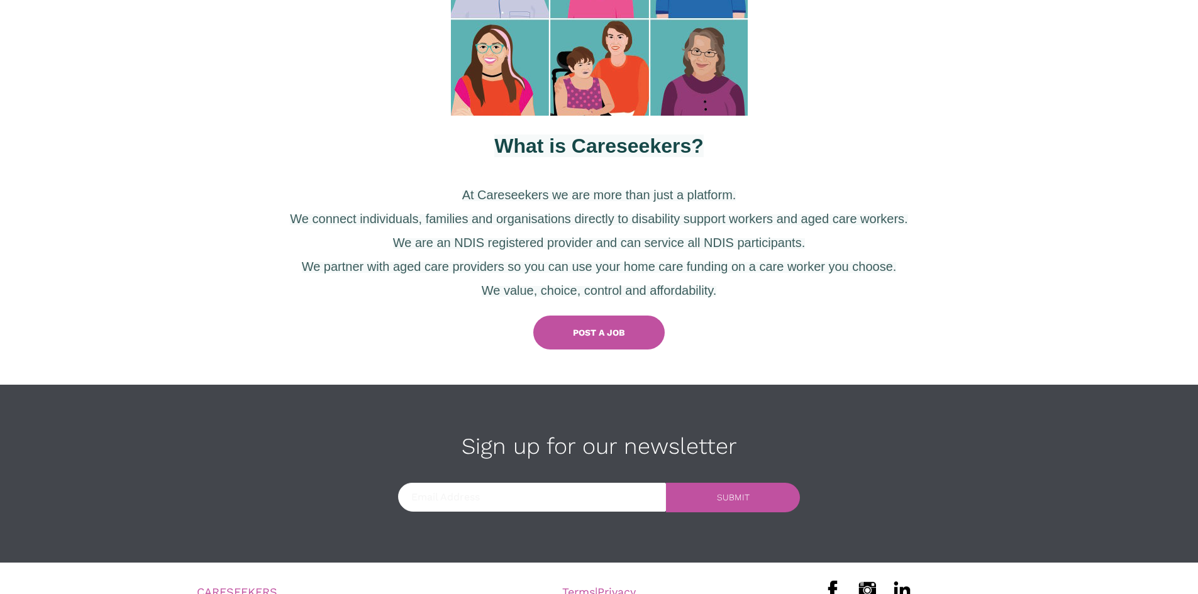
scroll to position [542, 0]
